Goal: Browse casually

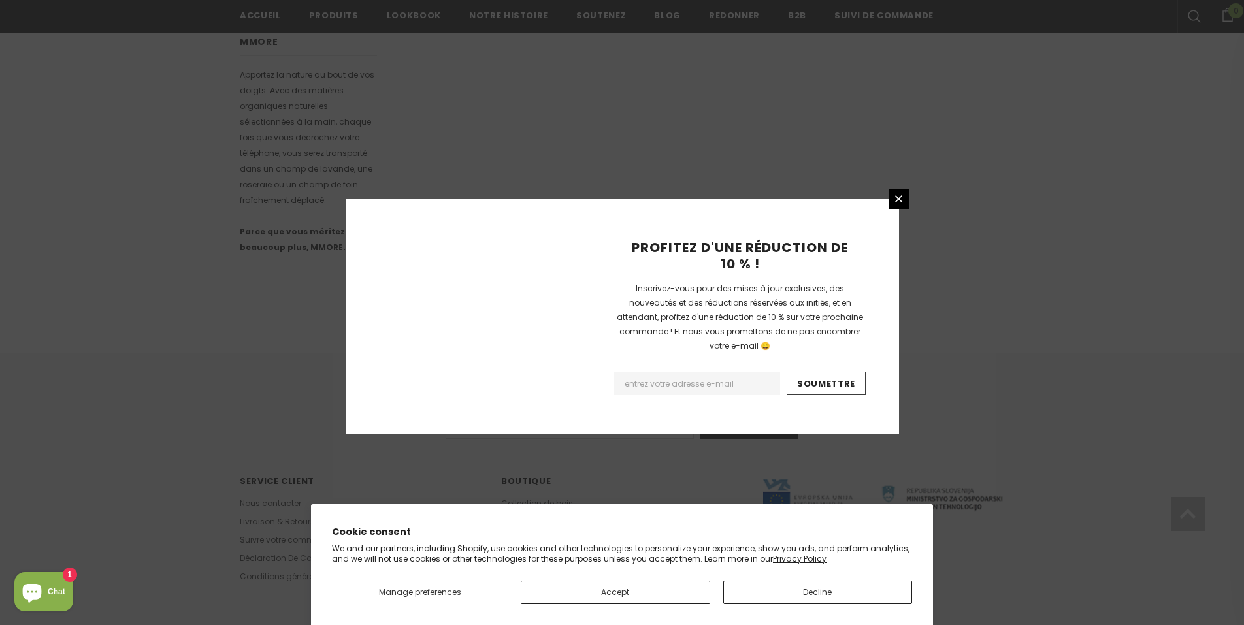
scroll to position [745, 0]
